Goal: Information Seeking & Learning: Learn about a topic

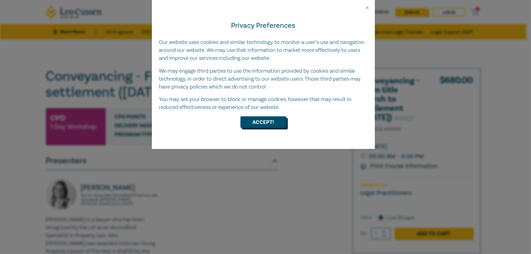
click at [266, 122] on button "Accept!" at bounding box center [264, 122] width 46 height 12
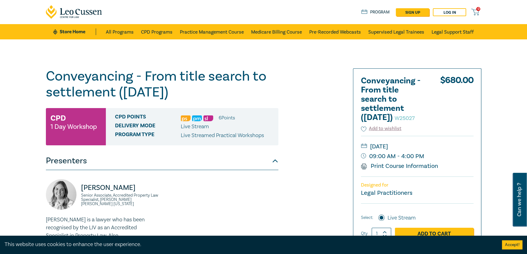
scroll to position [214, 0]
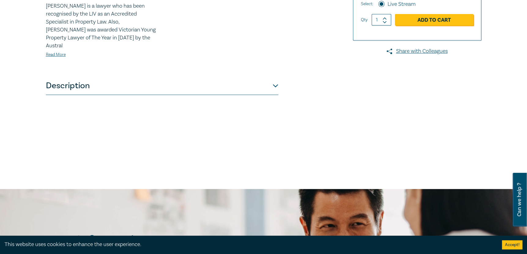
click at [272, 79] on button "Description" at bounding box center [162, 86] width 232 height 18
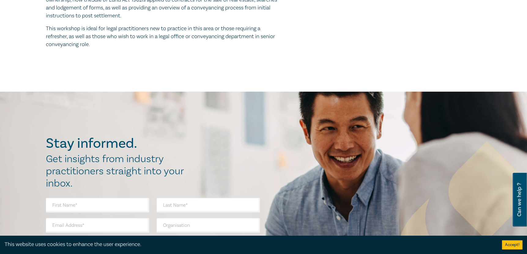
scroll to position [264, 0]
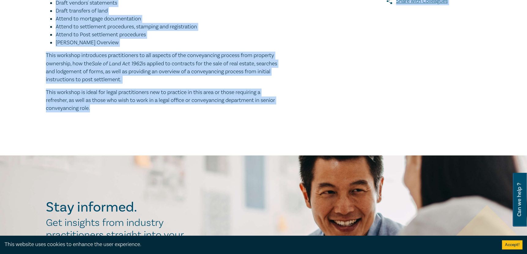
drag, startPoint x: 44, startPoint y: 63, endPoint x: 175, endPoint y: 107, distance: 137.9
copy div "Conveyancing - From title search to settlement ([DATE]) W25027 CPD 1 Day Worksh…"
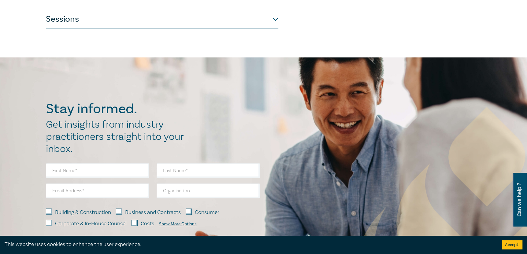
scroll to position [275, 0]
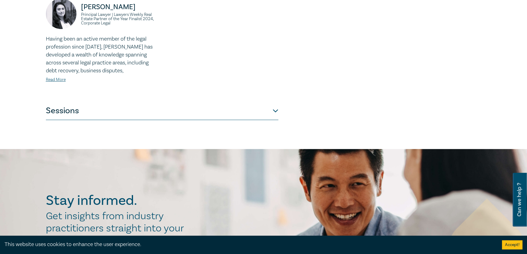
click at [277, 103] on button "Sessions" at bounding box center [162, 111] width 232 height 18
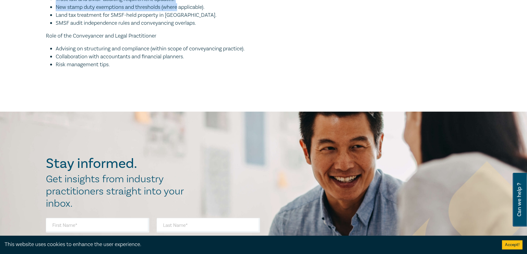
scroll to position [1092, 0]
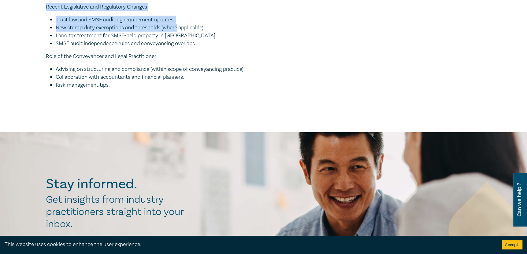
drag, startPoint x: 42, startPoint y: 69, endPoint x: 164, endPoint y: 89, distance: 123.5
copy div "Conveyancing Law Intensive I25050 CPD Intensive (3 Point) CPD Points 3 Point s …"
